Goal: Check status: Check status

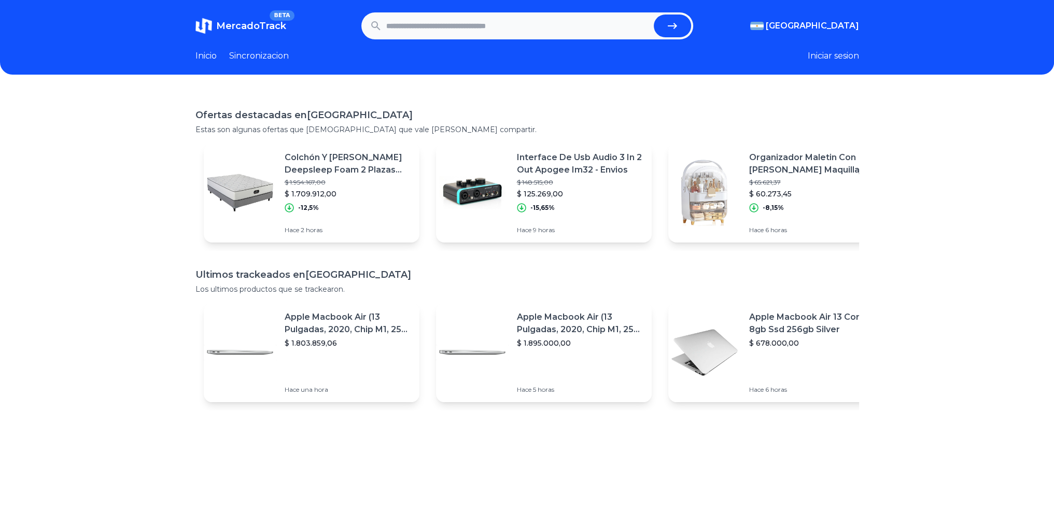
click at [497, 26] on input "text" at bounding box center [517, 26] width 263 height 23
click at [678, 29] on icon "submit" at bounding box center [672, 26] width 12 height 12
type input "**********"
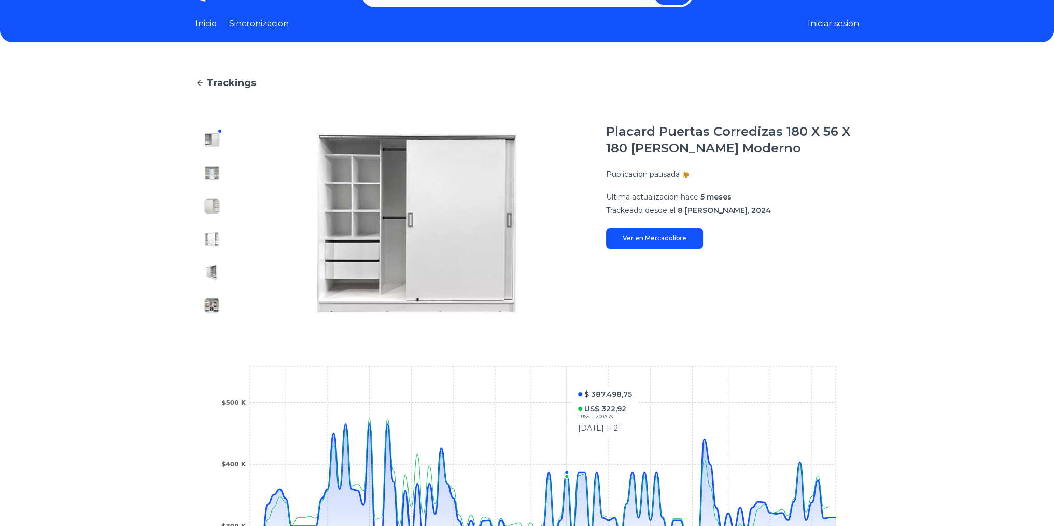
scroll to position [29, 0]
